Goal: Book appointment/travel/reservation

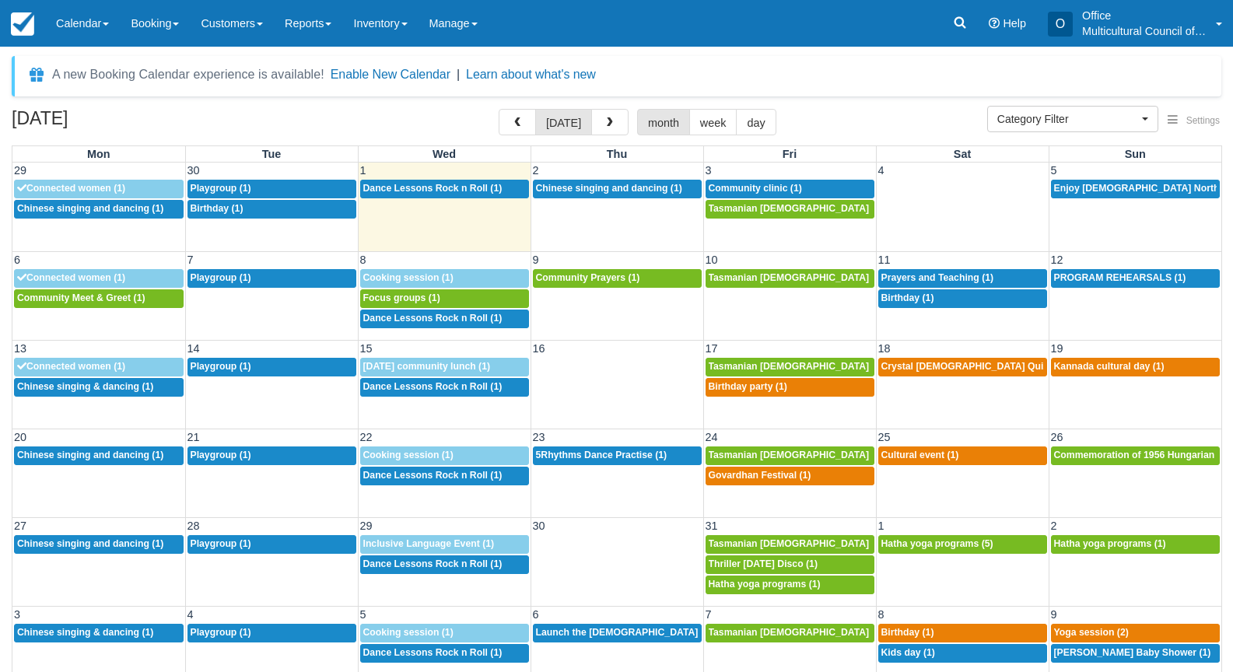
select select
click at [637, 188] on span "Chinese singing and dancing (1)" at bounding box center [609, 188] width 146 height 11
click at [633, 189] on span "Chinese singing and dancing (1)" at bounding box center [609, 188] width 146 height 11
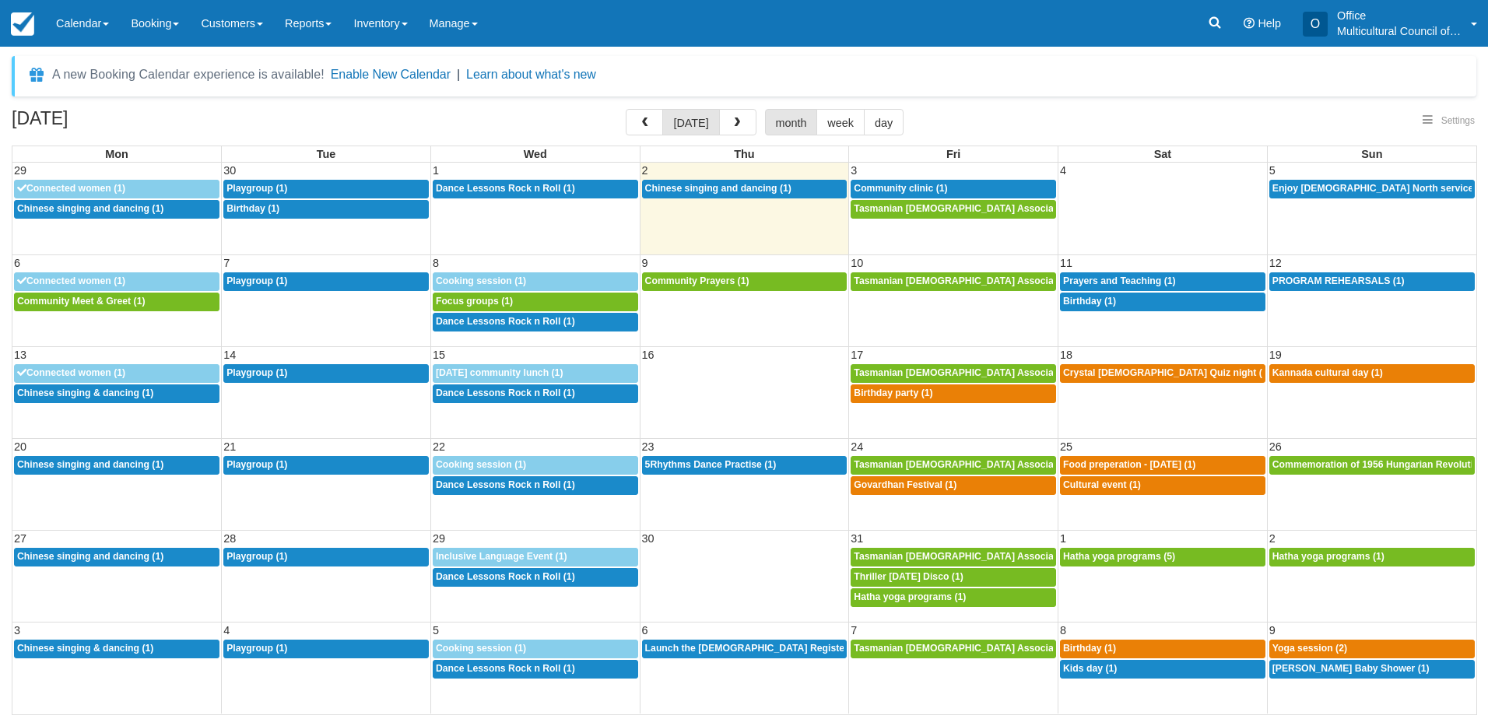
select select
click at [171, 124] on h2 "[DATE]" at bounding box center [110, 123] width 197 height 29
click at [727, 124] on button "button" at bounding box center [737, 122] width 37 height 26
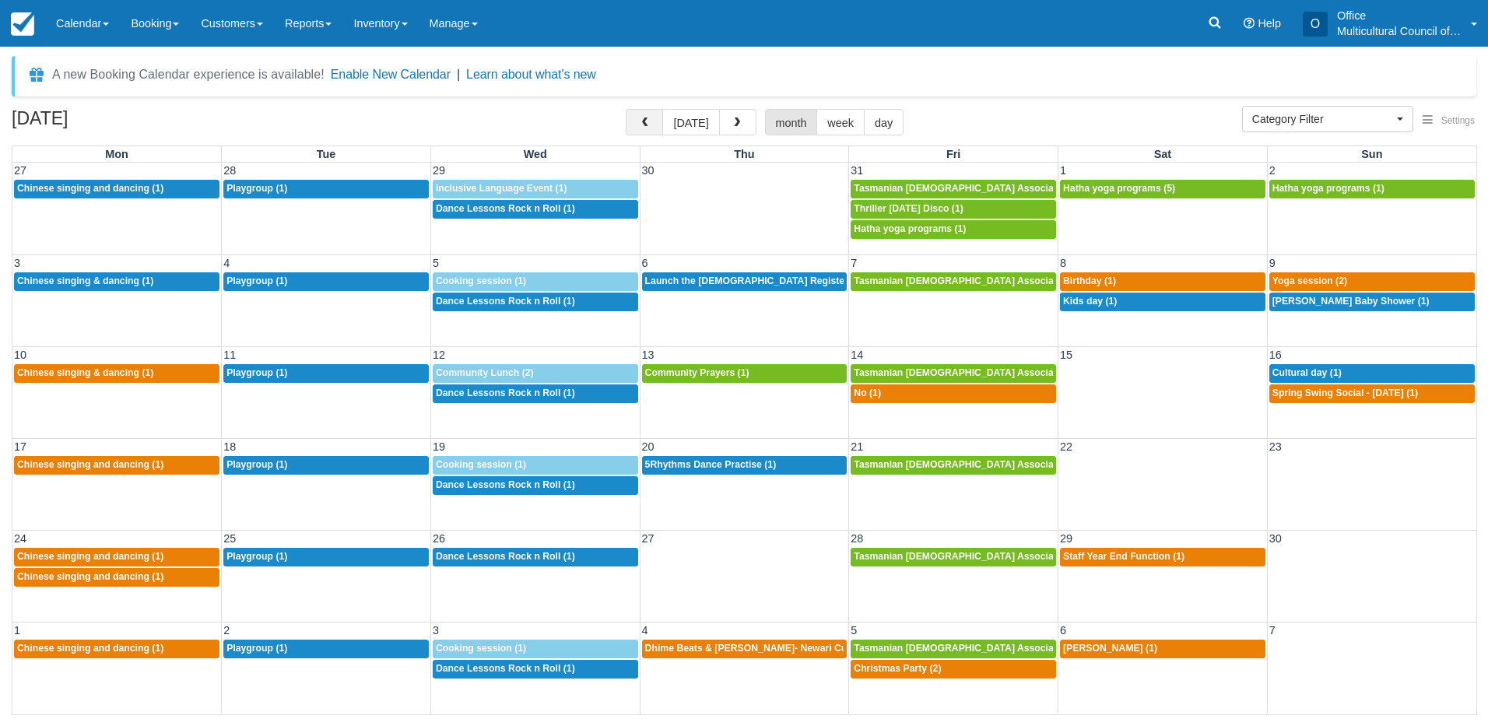
click at [649, 124] on span "button" at bounding box center [644, 122] width 11 height 11
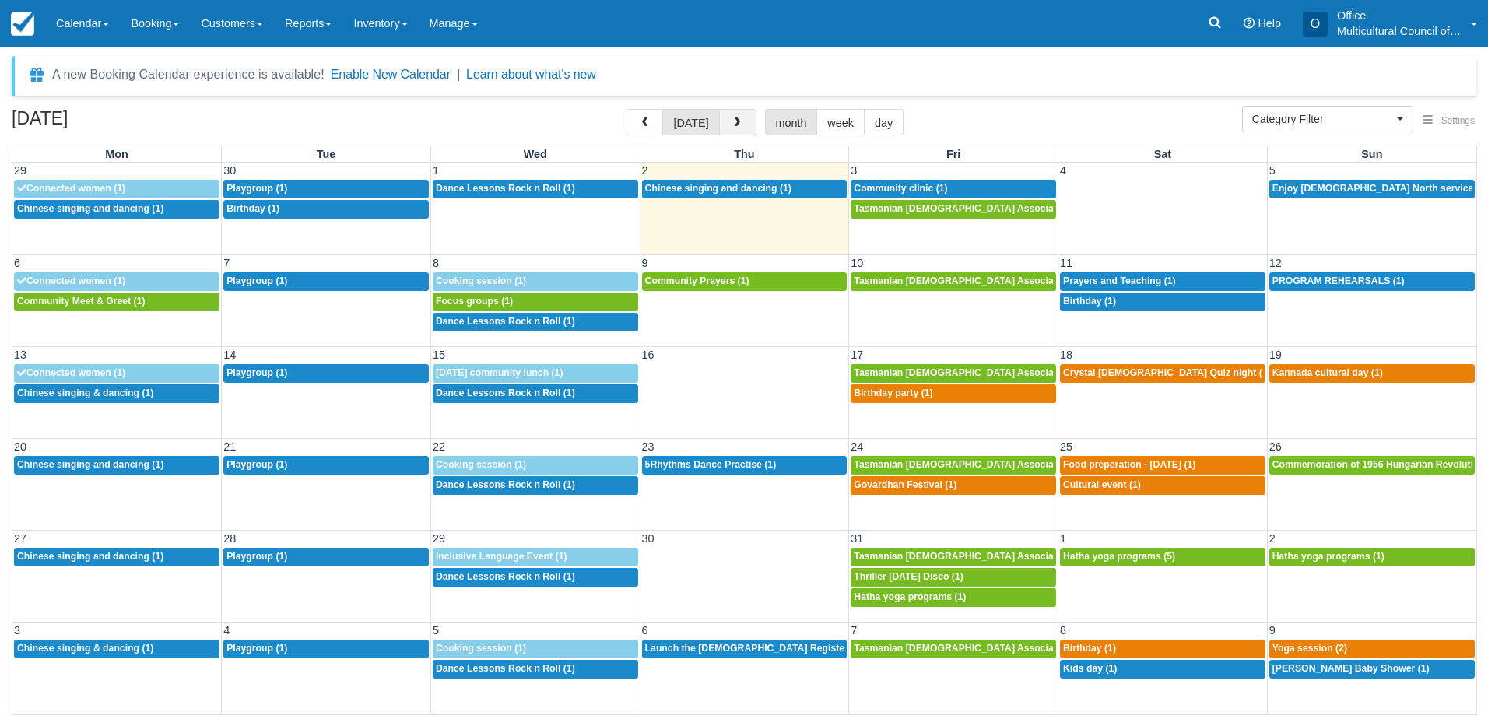
click at [730, 114] on button "button" at bounding box center [737, 122] width 37 height 26
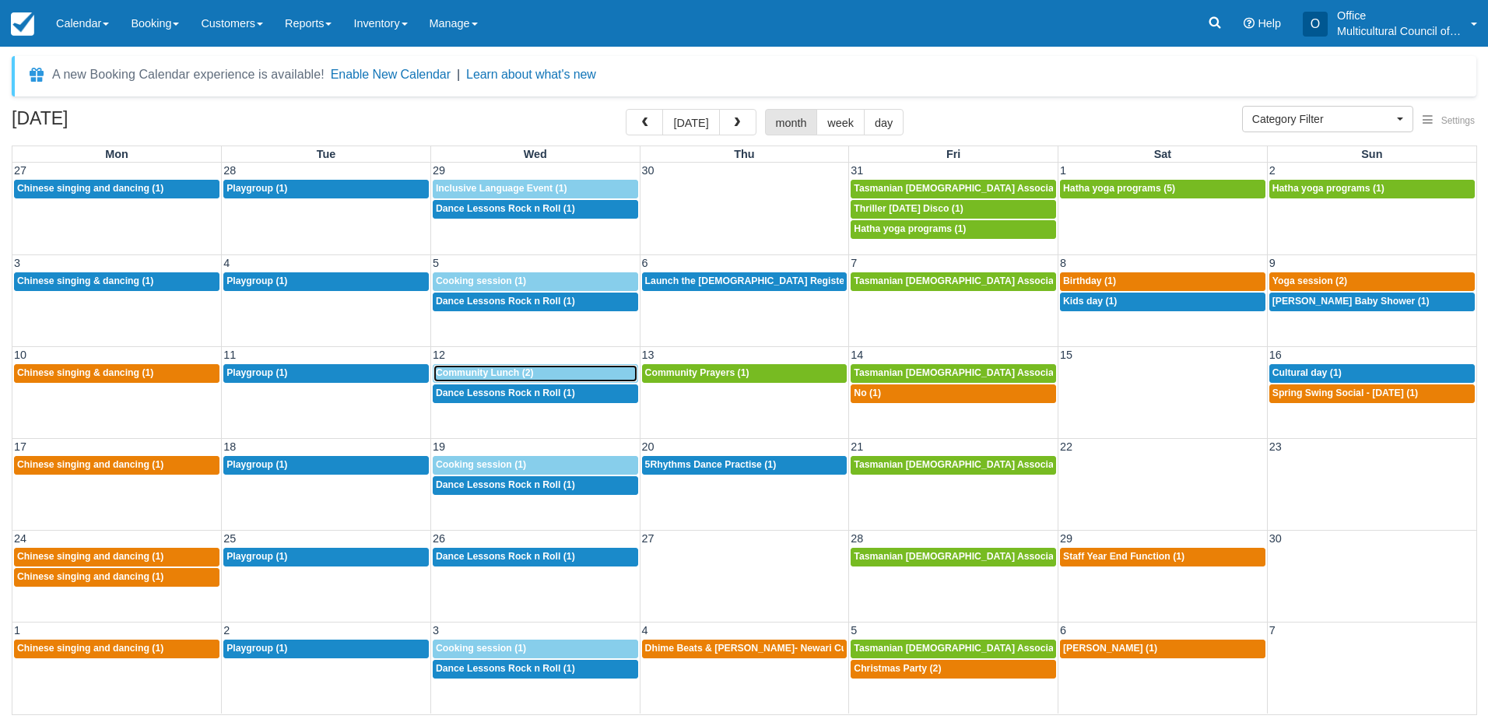
click at [524, 372] on span "Community Lunch (2)" at bounding box center [485, 372] width 98 height 11
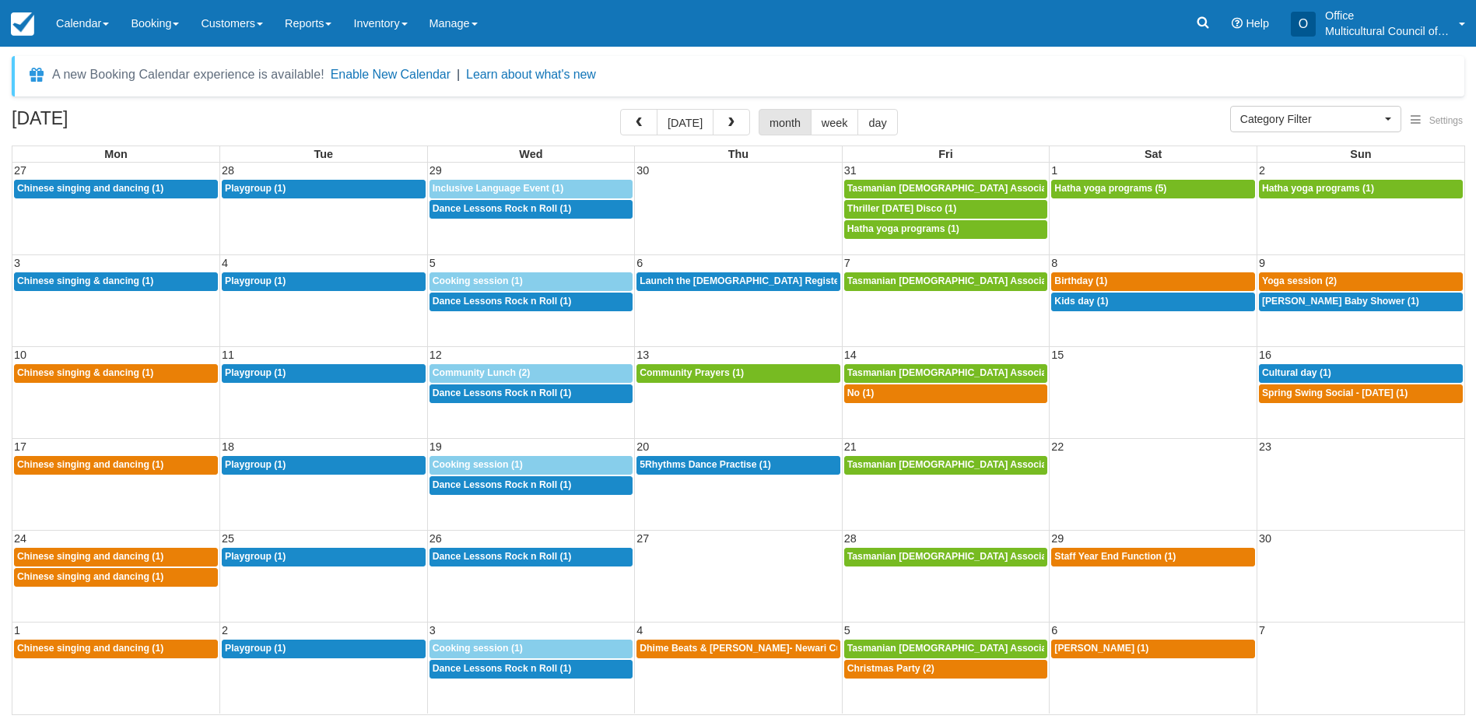
select select
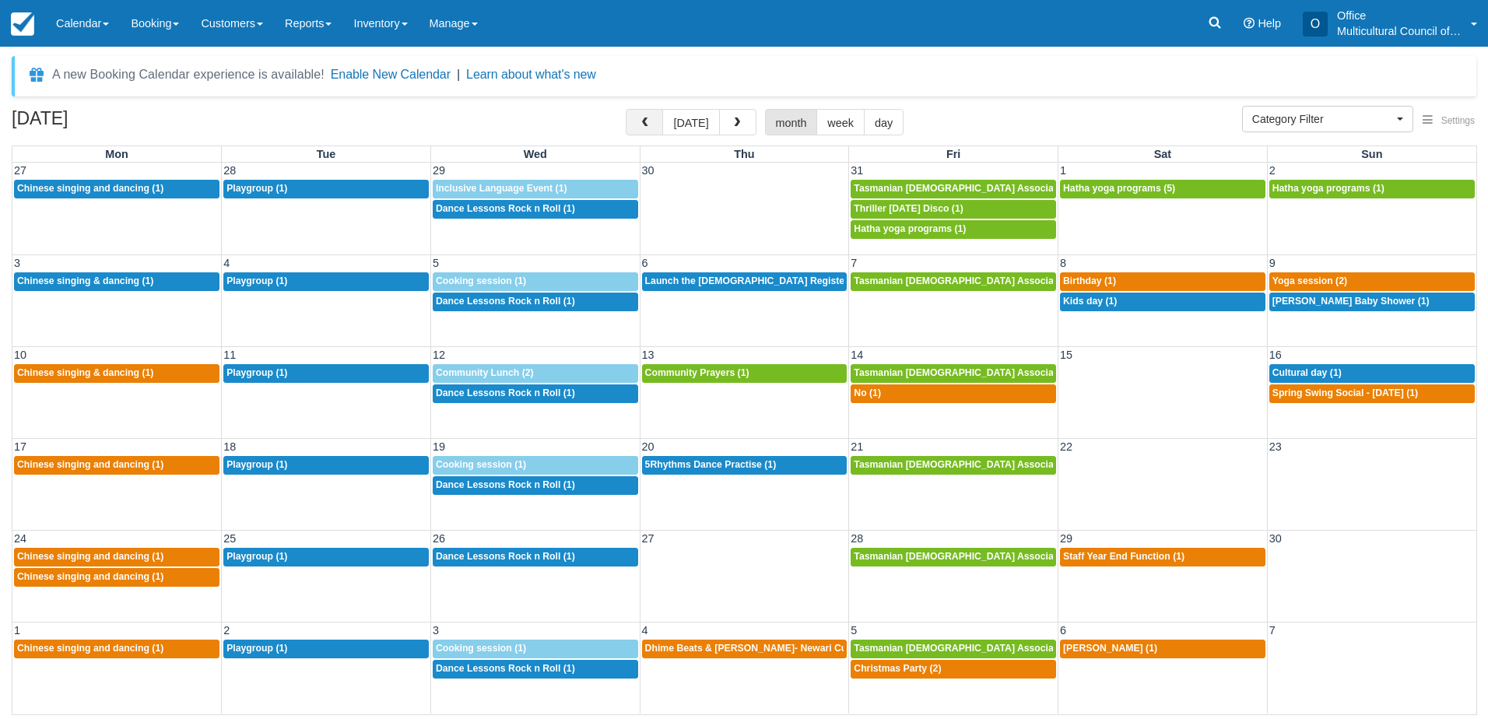
click at [644, 116] on button "button" at bounding box center [644, 122] width 37 height 26
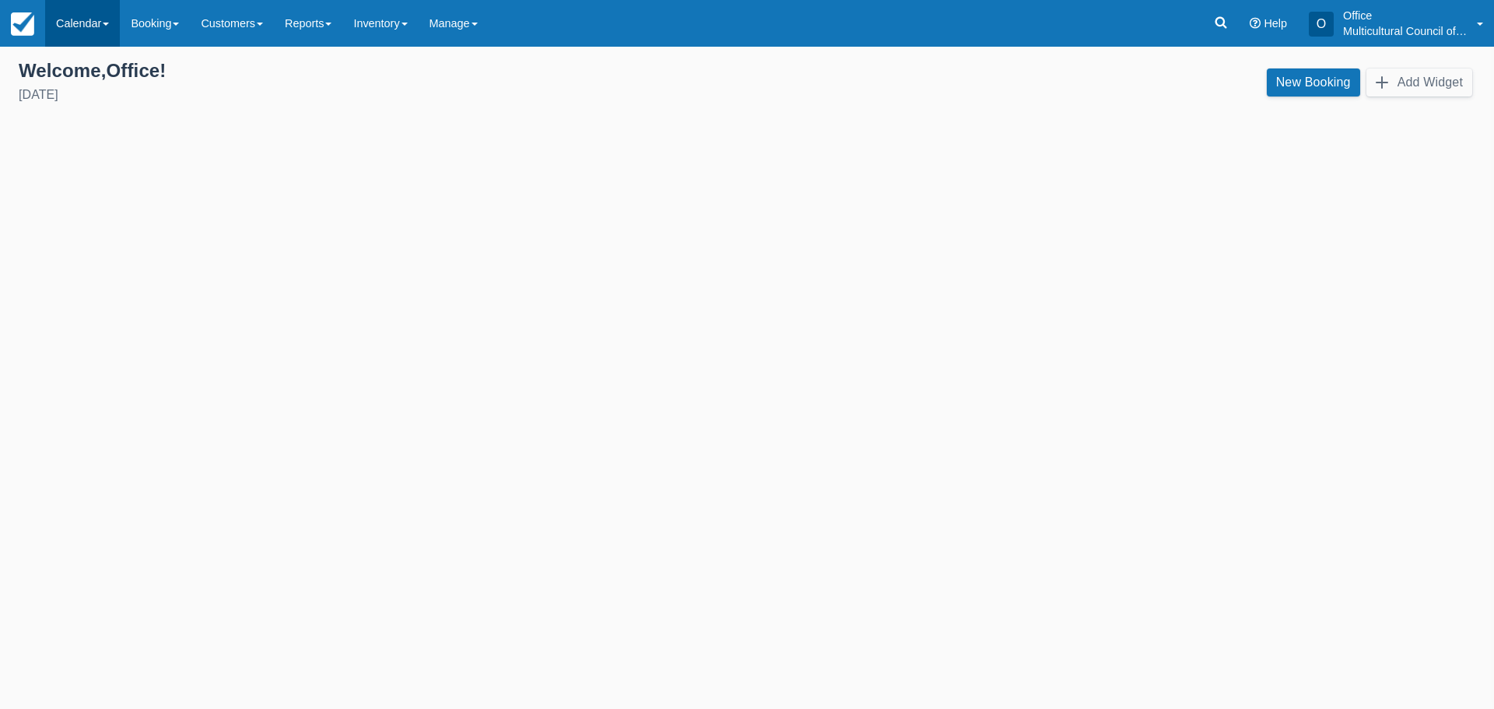
click at [67, 16] on link "Calendar" at bounding box center [82, 23] width 75 height 47
click at [90, 68] on link "Customer" at bounding box center [107, 67] width 123 height 33
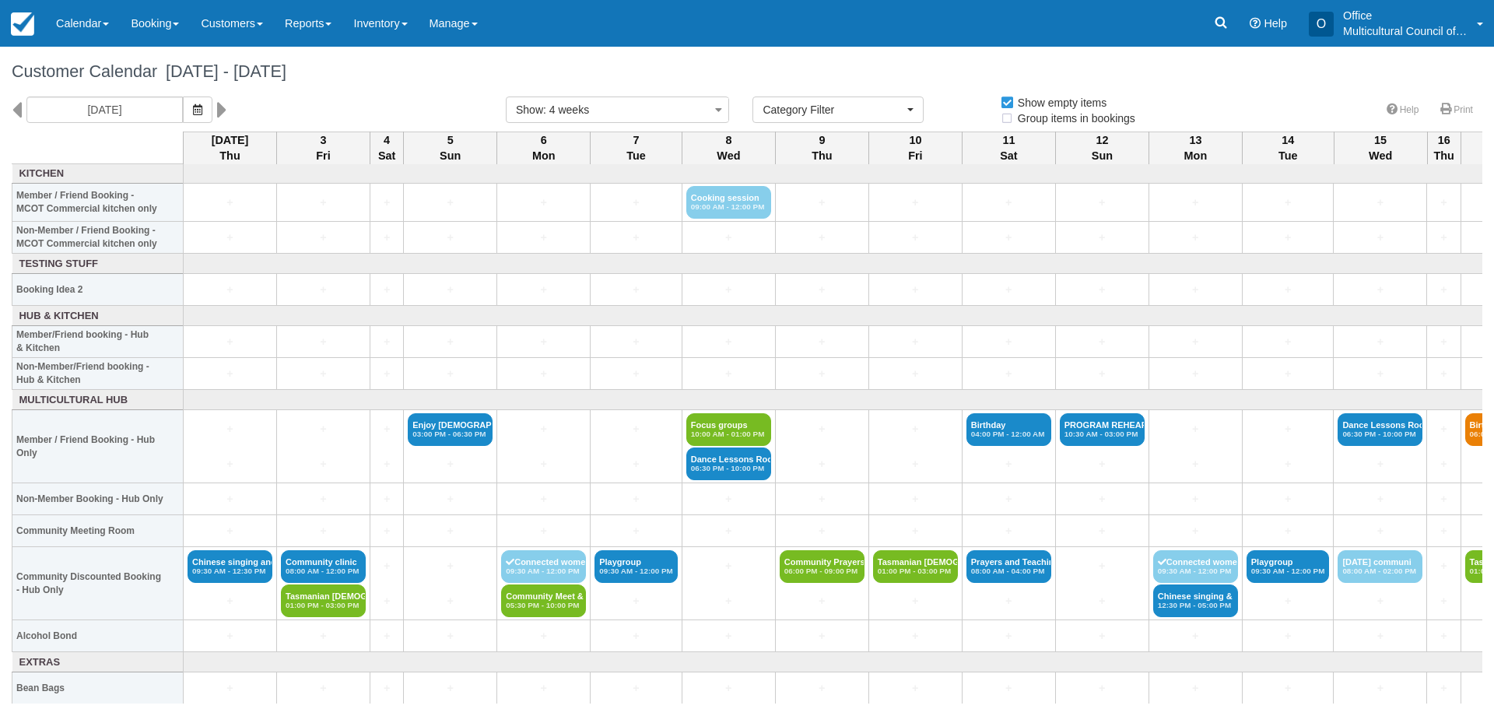
select select
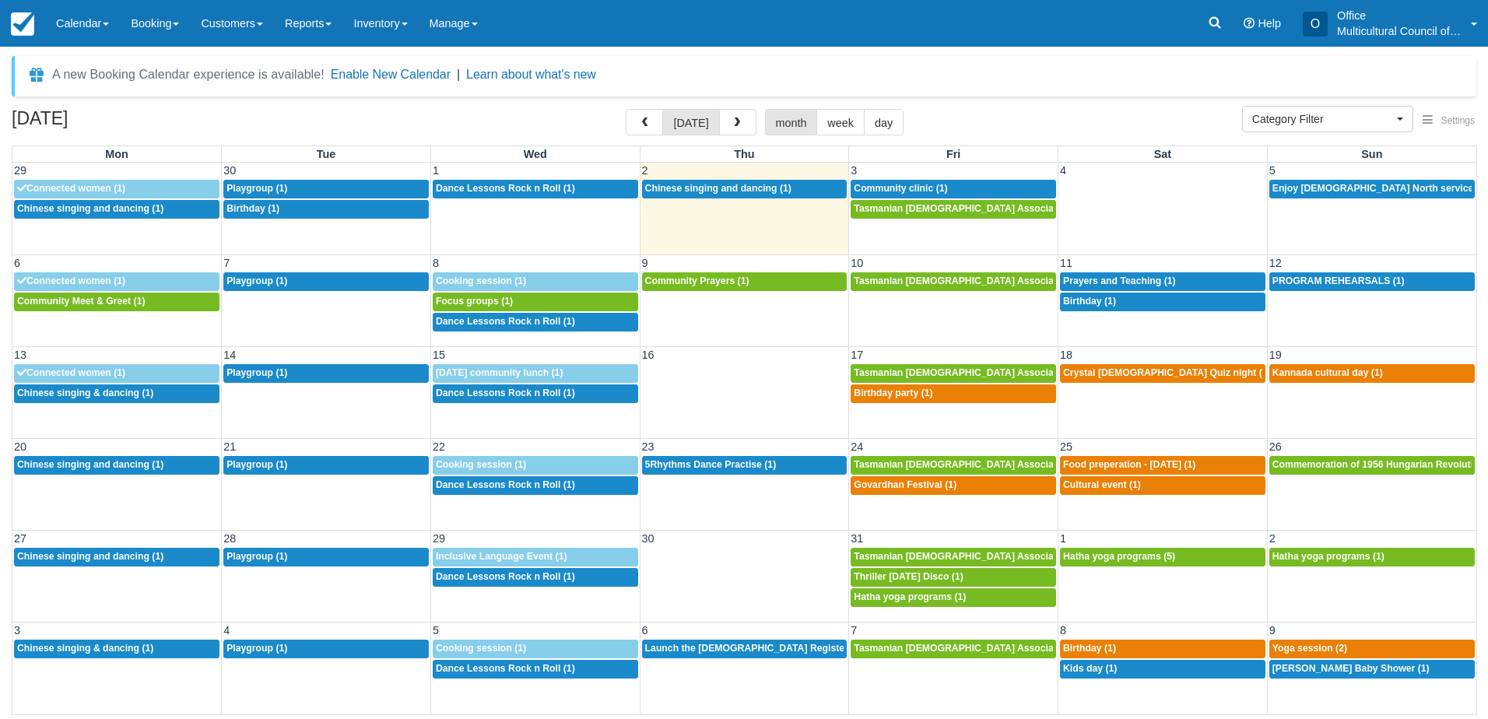
select select
